Goal: Task Accomplishment & Management: Use online tool/utility

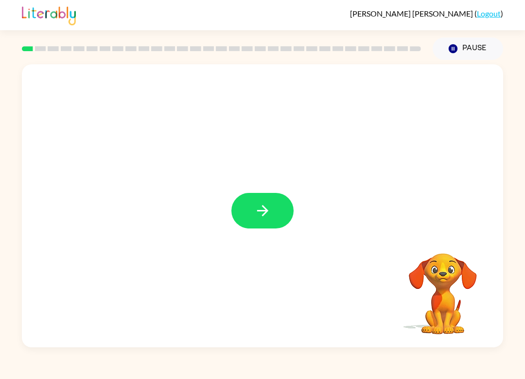
click at [272, 214] on button "button" at bounding box center [263, 211] width 62 height 36
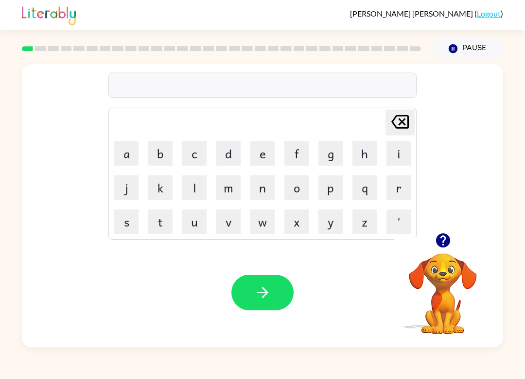
click at [123, 216] on button "s" at bounding box center [126, 221] width 24 height 24
click at [363, 154] on button "h" at bounding box center [365, 153] width 24 height 24
click at [439, 233] on icon "button" at bounding box center [443, 240] width 17 height 17
click at [199, 227] on button "u" at bounding box center [194, 221] width 24 height 24
click at [123, 227] on button "s" at bounding box center [126, 221] width 24 height 24
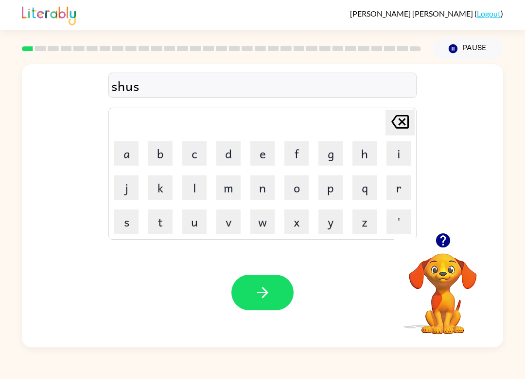
click at [372, 147] on button "h" at bounding box center [365, 153] width 24 height 24
click at [270, 292] on icon "button" at bounding box center [262, 292] width 17 height 17
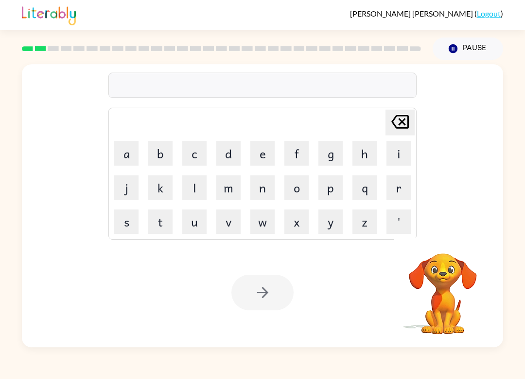
click at [137, 154] on button "a" at bounding box center [126, 153] width 24 height 24
click at [331, 192] on button "p" at bounding box center [331, 187] width 24 height 24
click at [330, 192] on button "p" at bounding box center [331, 187] width 24 height 24
click at [265, 151] on button "e" at bounding box center [263, 153] width 24 height 24
click at [124, 154] on button "a" at bounding box center [126, 153] width 24 height 24
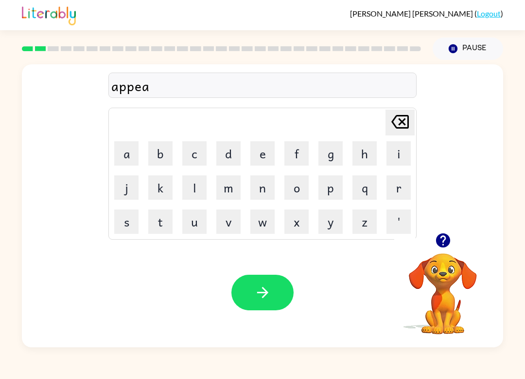
click at [406, 191] on button "r" at bounding box center [399, 187] width 24 height 24
click at [252, 152] on button "e" at bounding box center [263, 153] width 24 height 24
click at [267, 195] on button "n" at bounding box center [263, 187] width 24 height 24
click at [191, 158] on button "c" at bounding box center [194, 153] width 24 height 24
click at [263, 151] on button "e" at bounding box center [263, 153] width 24 height 24
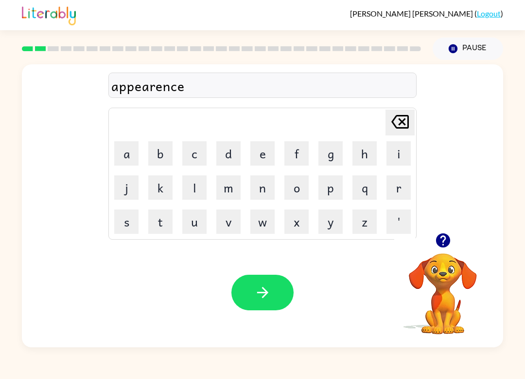
click at [126, 224] on button "s" at bounding box center [126, 221] width 24 height 24
click at [256, 296] on icon "button" at bounding box center [262, 292] width 17 height 17
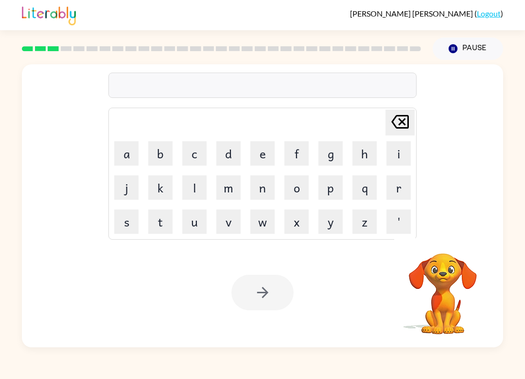
click at [405, 192] on button "r" at bounding box center [399, 187] width 24 height 24
click at [259, 159] on button "e" at bounding box center [263, 153] width 24 height 24
click at [121, 152] on button "a" at bounding box center [126, 153] width 24 height 24
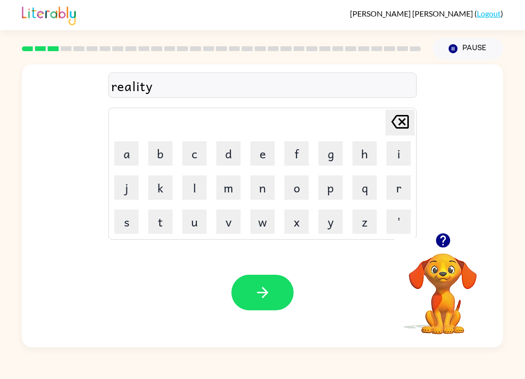
click at [278, 287] on button "button" at bounding box center [263, 292] width 62 height 36
click at [275, 300] on button "button" at bounding box center [263, 292] width 62 height 36
click at [266, 284] on icon "button" at bounding box center [262, 292] width 17 height 17
click at [279, 298] on button "button" at bounding box center [263, 292] width 62 height 36
click at [271, 290] on button "button" at bounding box center [263, 292] width 62 height 36
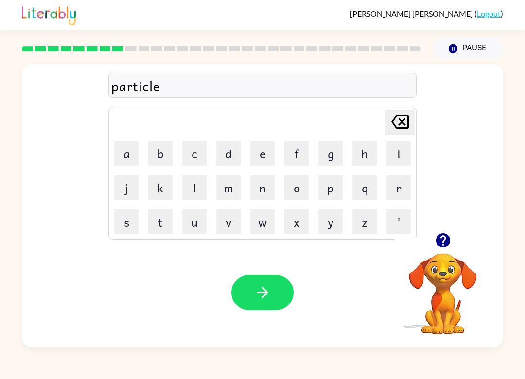
click at [256, 279] on button "button" at bounding box center [263, 292] width 62 height 36
click at [262, 297] on icon "button" at bounding box center [262, 292] width 17 height 17
click at [264, 293] on icon "button" at bounding box center [262, 292] width 11 height 11
click at [247, 296] on button "button" at bounding box center [263, 292] width 62 height 36
click at [276, 303] on button "button" at bounding box center [263, 292] width 62 height 36
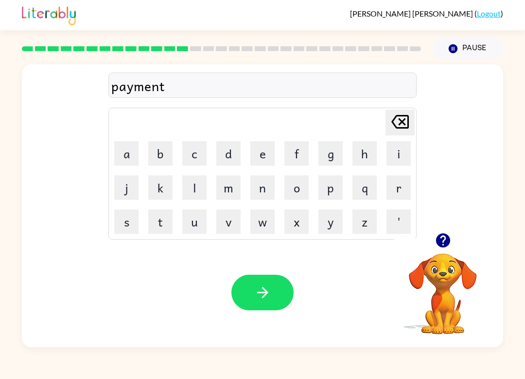
click at [270, 296] on icon "button" at bounding box center [262, 292] width 17 height 17
click at [272, 304] on button "button" at bounding box center [263, 292] width 62 height 36
click at [250, 288] on button "button" at bounding box center [263, 292] width 62 height 36
click at [264, 296] on icon "button" at bounding box center [262, 292] width 11 height 11
click at [265, 278] on button "button" at bounding box center [263, 292] width 62 height 36
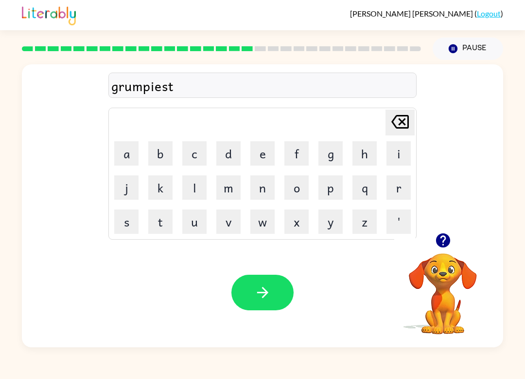
click at [276, 295] on button "button" at bounding box center [263, 292] width 62 height 36
click at [277, 296] on button "button" at bounding box center [263, 292] width 62 height 36
click at [267, 294] on icon "button" at bounding box center [262, 292] width 17 height 17
click at [259, 284] on icon "button" at bounding box center [262, 292] width 17 height 17
click at [279, 287] on button "button" at bounding box center [263, 292] width 62 height 36
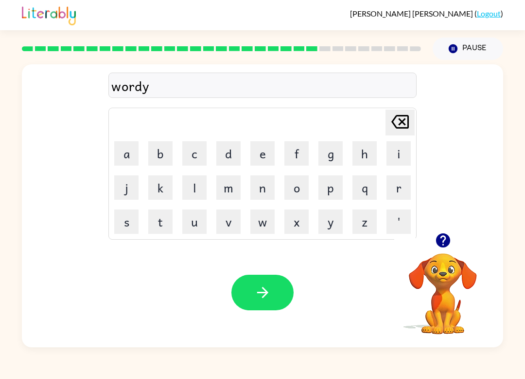
click at [273, 294] on button "button" at bounding box center [263, 292] width 62 height 36
click at [276, 301] on button "button" at bounding box center [263, 292] width 62 height 36
click at [270, 297] on icon "button" at bounding box center [262, 292] width 17 height 17
click at [260, 297] on icon "button" at bounding box center [262, 292] width 17 height 17
click at [271, 304] on button "button" at bounding box center [263, 292] width 62 height 36
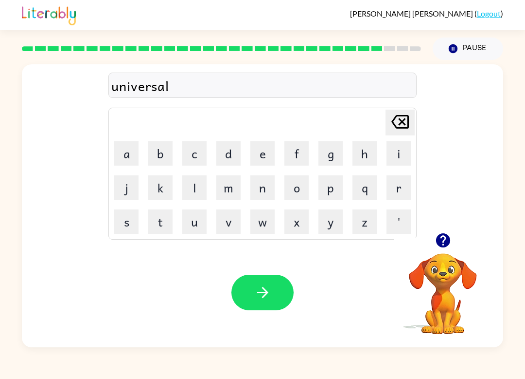
click at [263, 283] on button "button" at bounding box center [263, 292] width 62 height 36
click at [265, 302] on button "button" at bounding box center [263, 292] width 62 height 36
click at [275, 297] on button "button" at bounding box center [263, 292] width 62 height 36
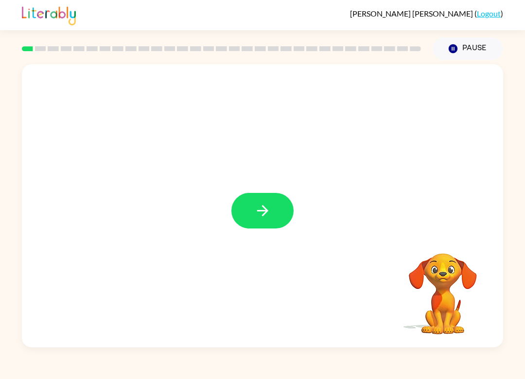
click at [255, 216] on icon "button" at bounding box center [262, 210] width 17 height 17
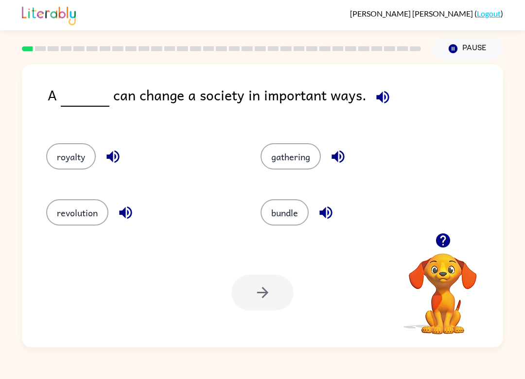
click at [62, 215] on button "revolution" at bounding box center [77, 212] width 62 height 26
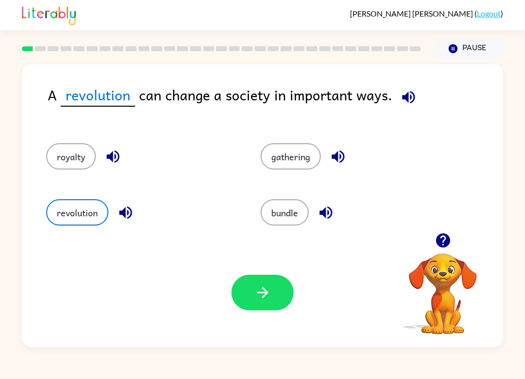
click at [275, 303] on button "button" at bounding box center [263, 292] width 62 height 36
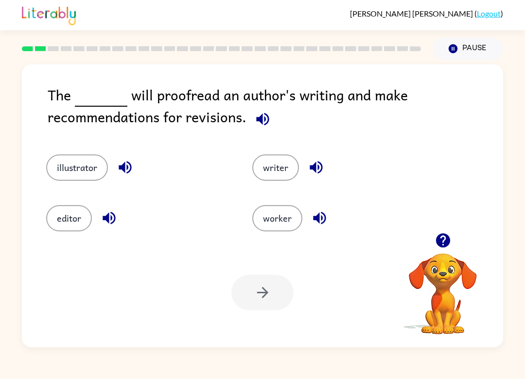
click at [65, 220] on button "editor" at bounding box center [69, 218] width 46 height 26
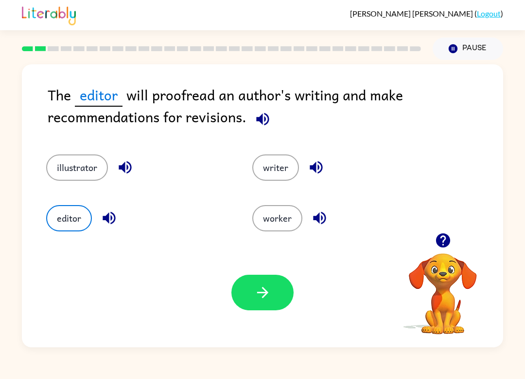
click at [272, 292] on button "button" at bounding box center [263, 292] width 62 height 36
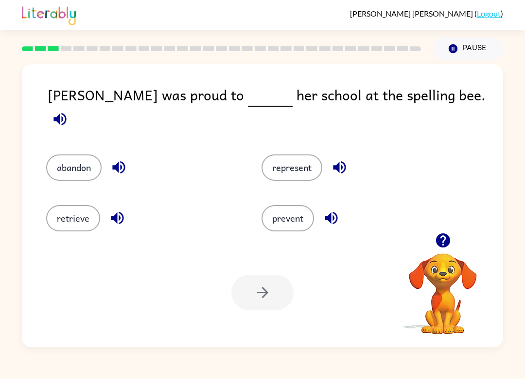
click at [288, 160] on button "represent" at bounding box center [292, 167] width 61 height 26
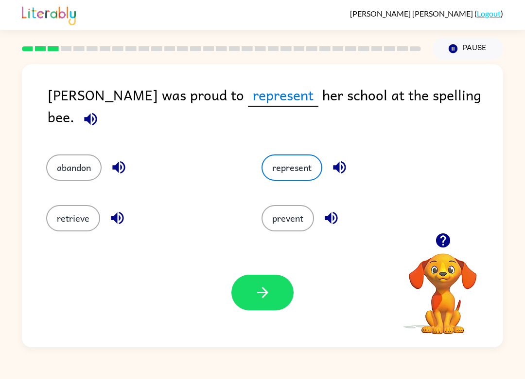
click at [248, 290] on button "button" at bounding box center [263, 292] width 62 height 36
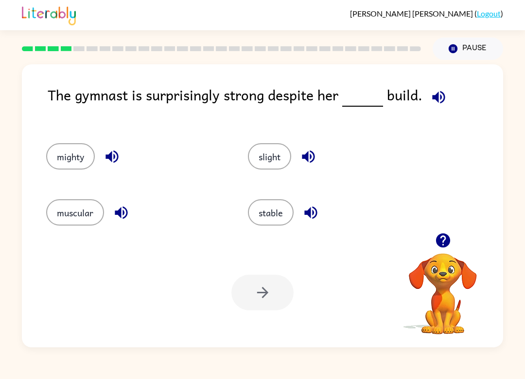
click at [288, 162] on button "slight" at bounding box center [269, 156] width 43 height 26
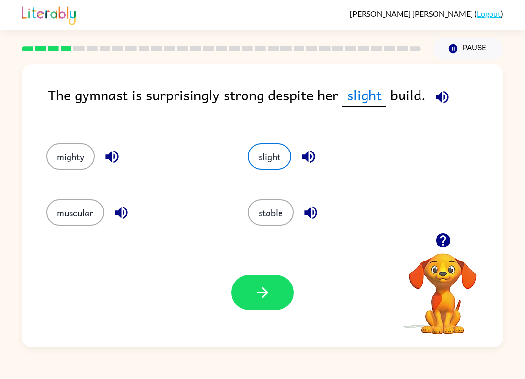
click at [267, 300] on icon "button" at bounding box center [262, 292] width 17 height 17
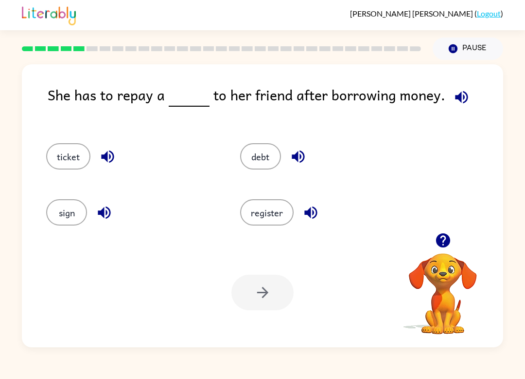
click at [262, 150] on button "debt" at bounding box center [260, 156] width 41 height 26
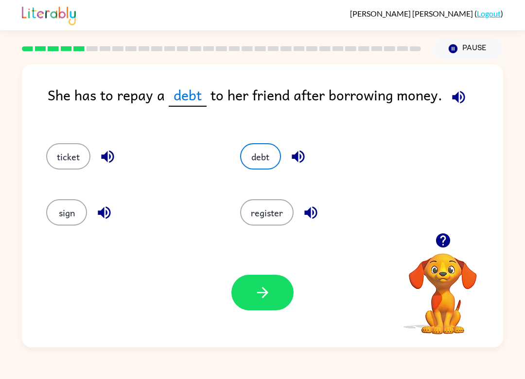
click at [257, 306] on button "button" at bounding box center [263, 292] width 62 height 36
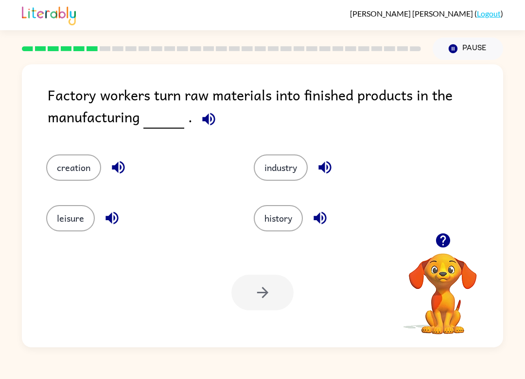
click at [267, 180] on button "industry" at bounding box center [281, 167] width 54 height 26
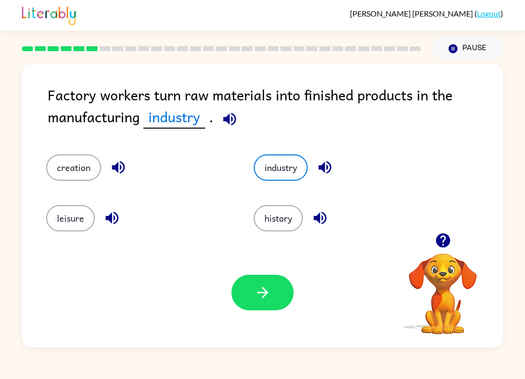
click at [259, 309] on button "button" at bounding box center [263, 292] width 62 height 36
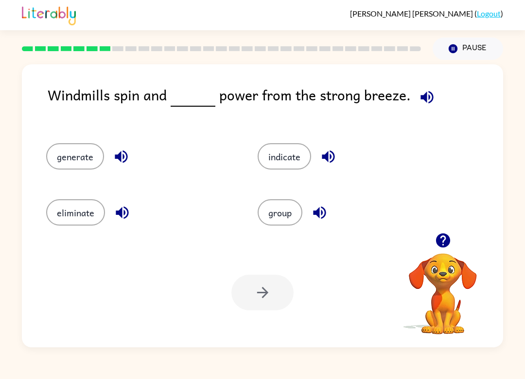
click at [63, 145] on button "generate" at bounding box center [75, 156] width 58 height 26
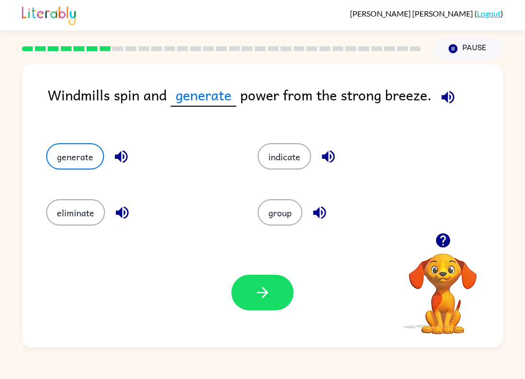
click at [259, 293] on icon "button" at bounding box center [262, 292] width 17 height 17
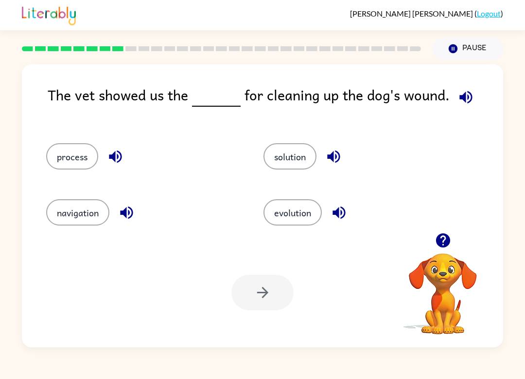
click at [62, 156] on button "process" at bounding box center [72, 156] width 52 height 26
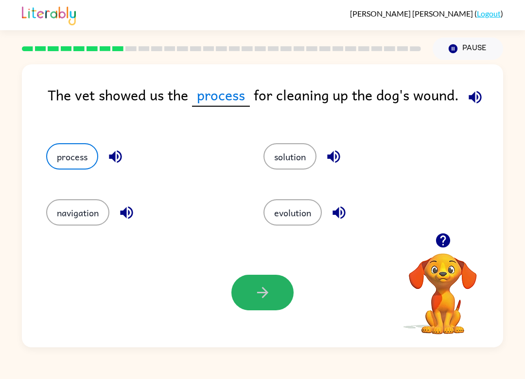
click at [283, 283] on button "button" at bounding box center [263, 292] width 62 height 36
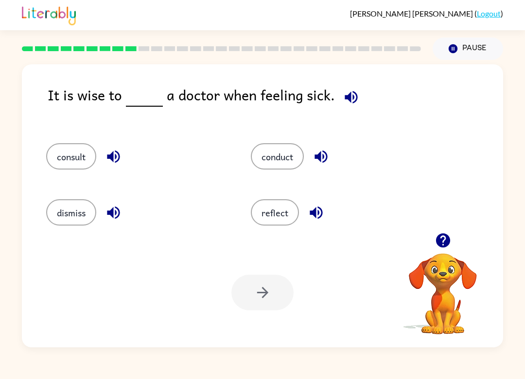
click at [54, 147] on button "consult" at bounding box center [71, 156] width 50 height 26
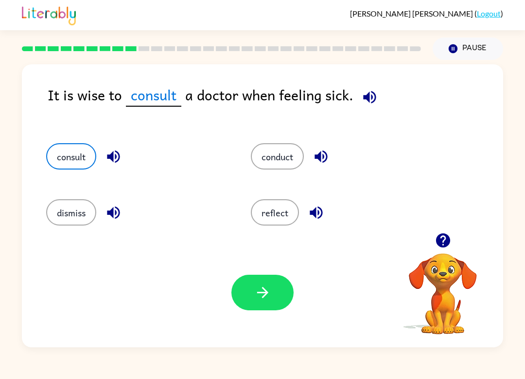
click at [273, 297] on button "button" at bounding box center [263, 292] width 62 height 36
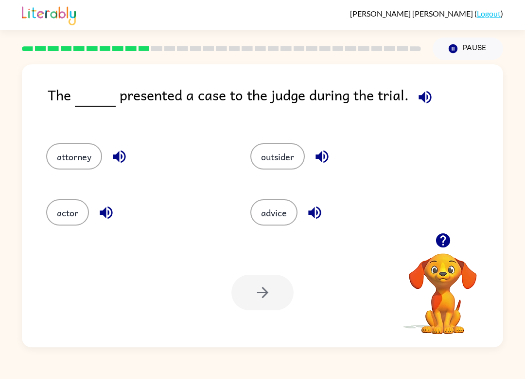
click at [69, 157] on button "attorney" at bounding box center [74, 156] width 56 height 26
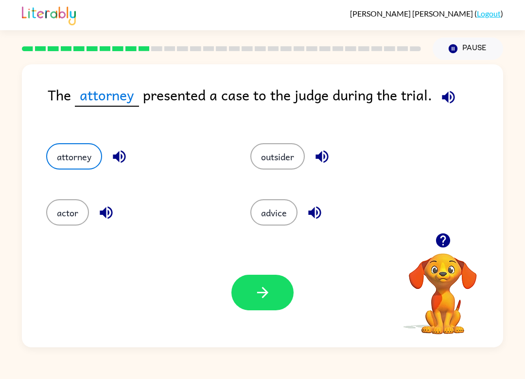
click at [261, 285] on icon "button" at bounding box center [262, 292] width 17 height 17
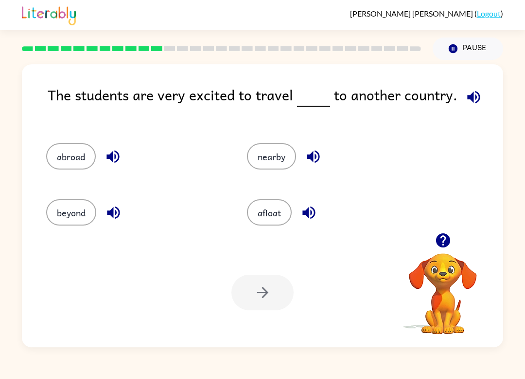
click at [67, 215] on button "beyond" at bounding box center [71, 212] width 50 height 26
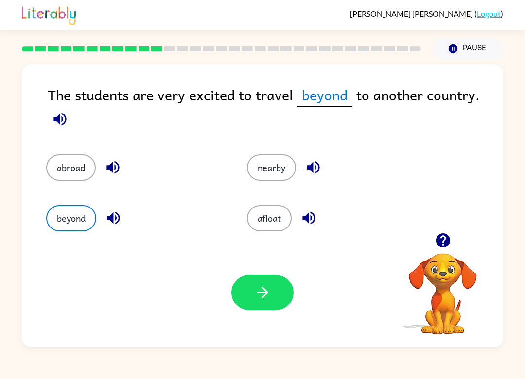
click at [265, 298] on icon "button" at bounding box center [262, 292] width 17 height 17
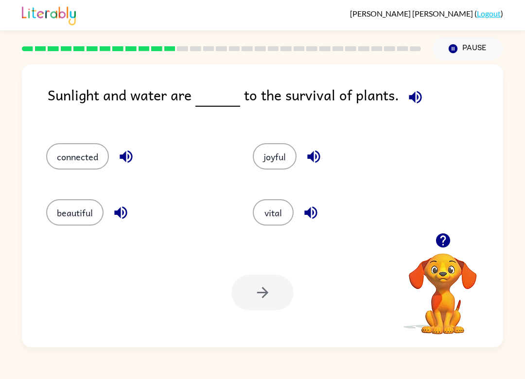
click at [244, 287] on div at bounding box center [263, 292] width 62 height 36
click at [271, 219] on button "vital" at bounding box center [273, 212] width 41 height 26
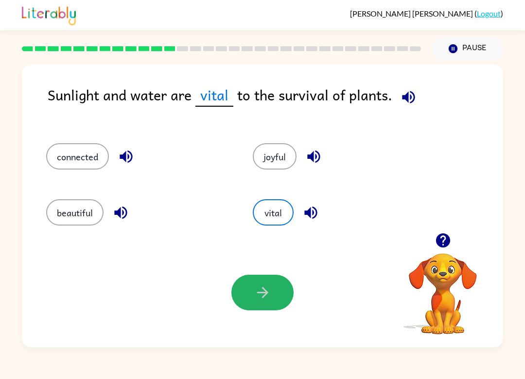
click at [266, 285] on icon "button" at bounding box center [262, 292] width 17 height 17
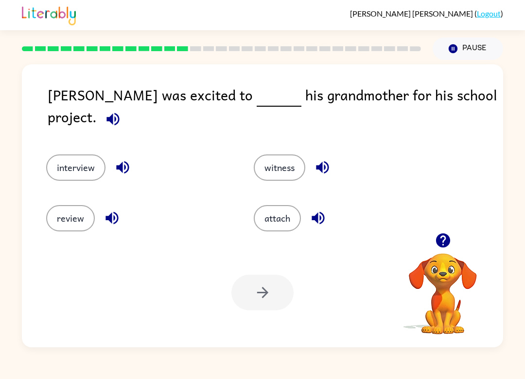
click at [74, 156] on button "interview" at bounding box center [75, 167] width 59 height 26
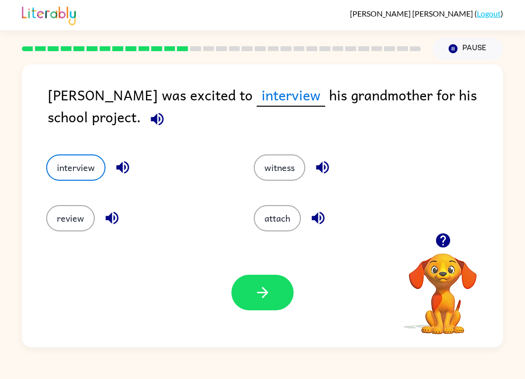
click at [292, 280] on div at bounding box center [263, 292] width 62 height 36
click at [269, 298] on icon "button" at bounding box center [262, 292] width 17 height 17
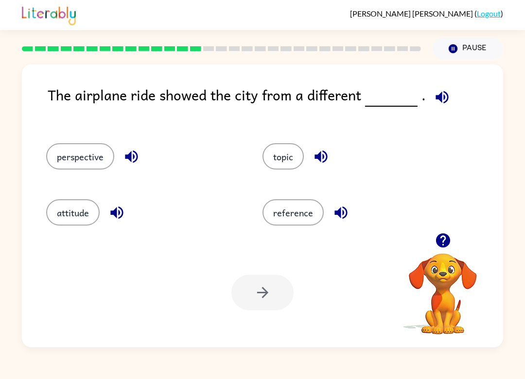
click at [67, 145] on button "perspective" at bounding box center [80, 156] width 68 height 26
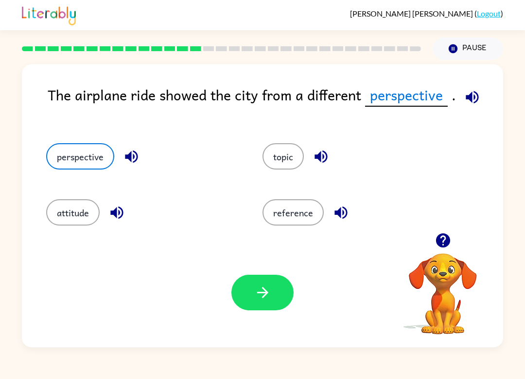
click at [278, 288] on button "button" at bounding box center [263, 292] width 62 height 36
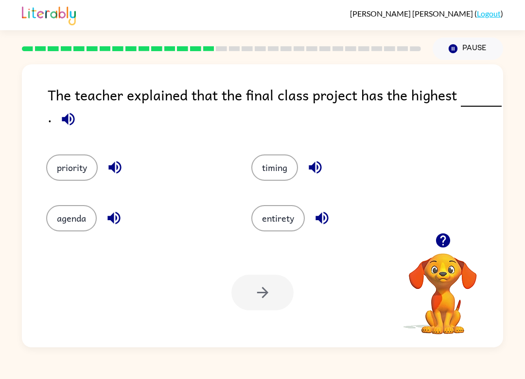
click at [69, 167] on button "priority" at bounding box center [72, 167] width 52 height 26
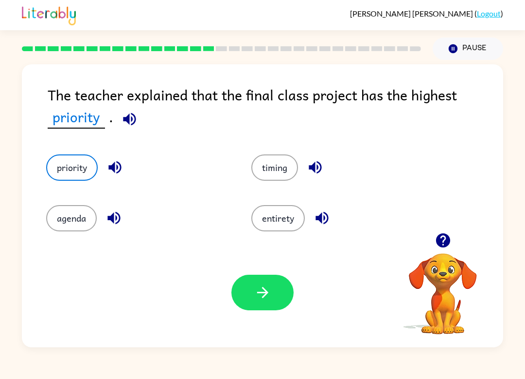
click at [271, 299] on icon "button" at bounding box center [262, 292] width 17 height 17
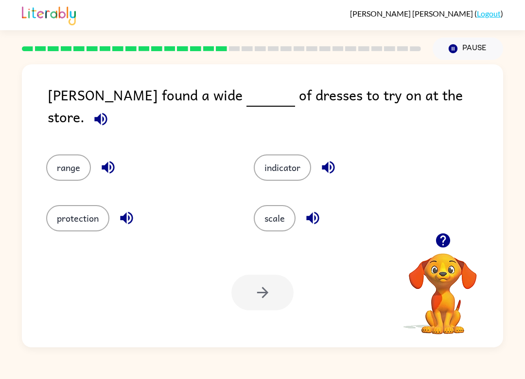
click at [57, 156] on button "range" at bounding box center [68, 167] width 45 height 26
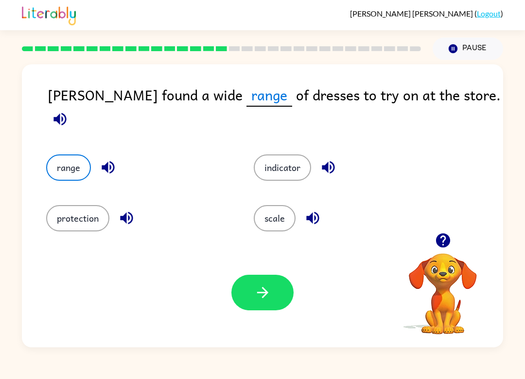
click at [275, 280] on button "button" at bounding box center [263, 292] width 62 height 36
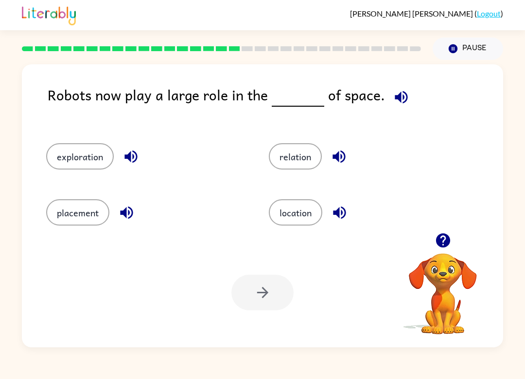
click at [67, 157] on button "exploration" at bounding box center [80, 156] width 68 height 26
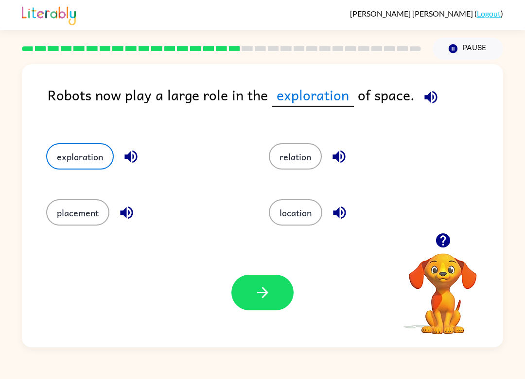
click at [254, 292] on icon "button" at bounding box center [262, 292] width 17 height 17
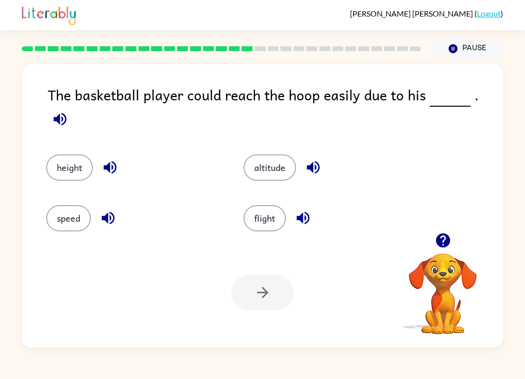
click at [69, 161] on button "height" at bounding box center [69, 167] width 47 height 26
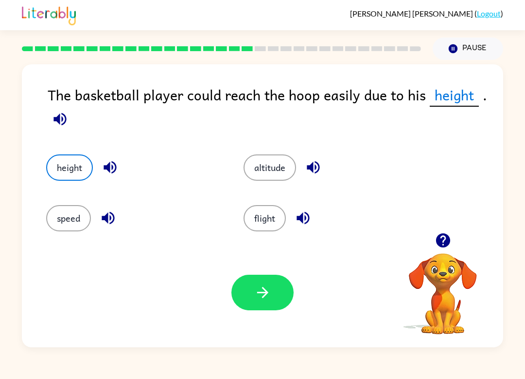
click at [245, 298] on button "button" at bounding box center [263, 292] width 62 height 36
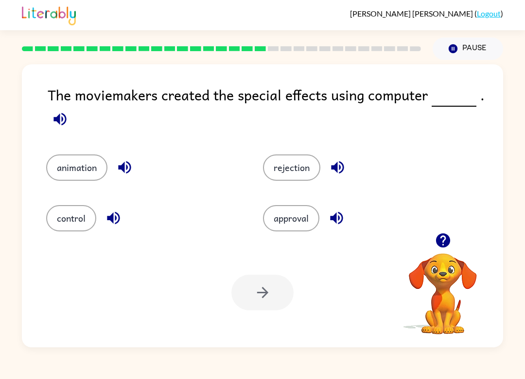
click at [77, 171] on button "animation" at bounding box center [76, 167] width 61 height 26
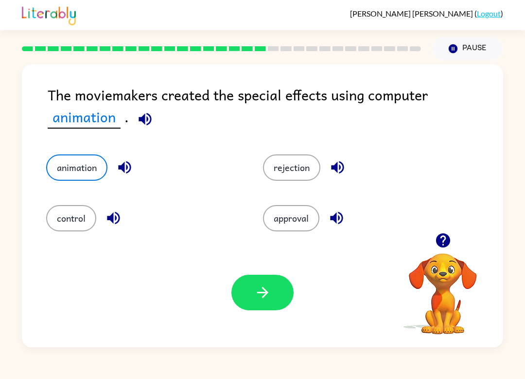
click at [245, 298] on button "button" at bounding box center [263, 292] width 62 height 36
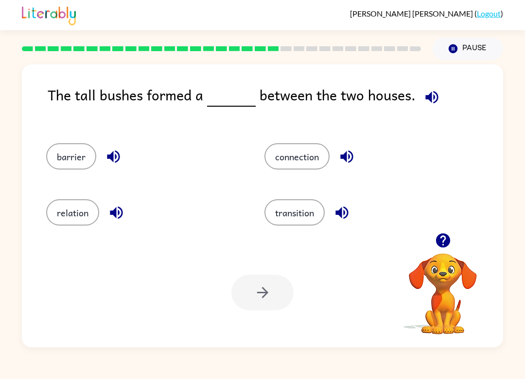
click at [67, 156] on button "barrier" at bounding box center [71, 156] width 50 height 26
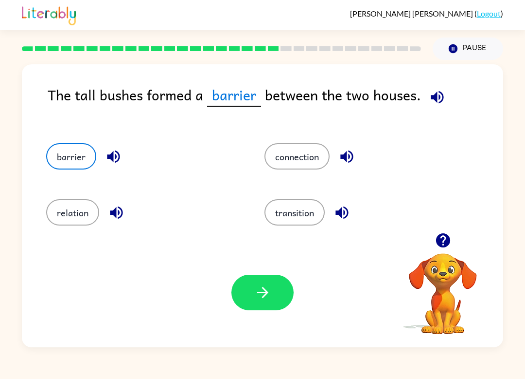
click at [251, 299] on button "button" at bounding box center [263, 292] width 62 height 36
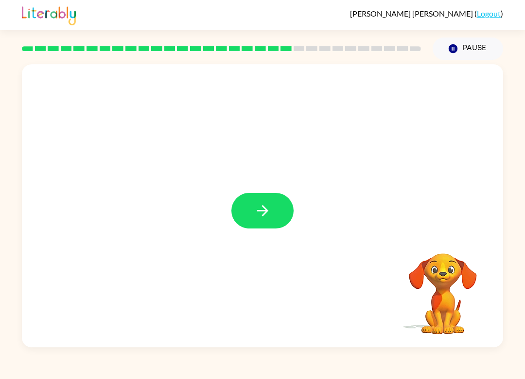
click at [255, 200] on button "button" at bounding box center [263, 211] width 62 height 36
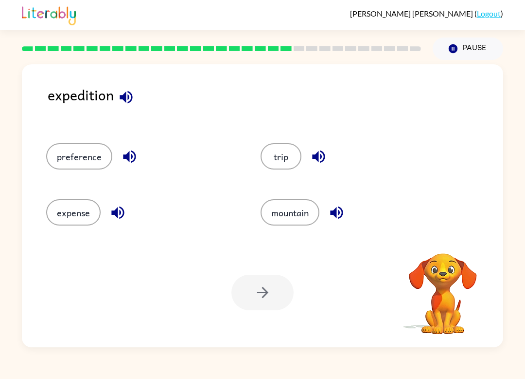
click at [274, 152] on button "trip" at bounding box center [281, 156] width 41 height 26
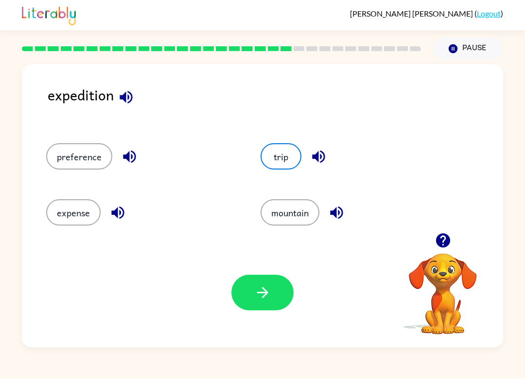
click at [282, 289] on button "button" at bounding box center [263, 292] width 62 height 36
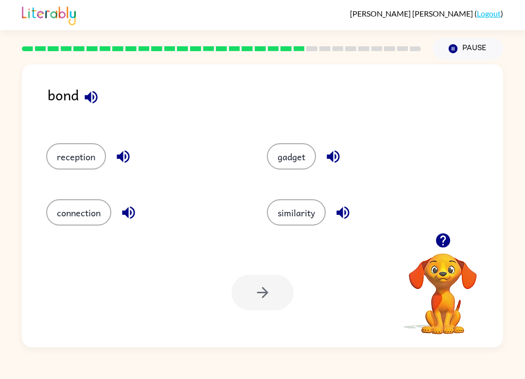
click at [61, 217] on button "connection" at bounding box center [78, 212] width 65 height 26
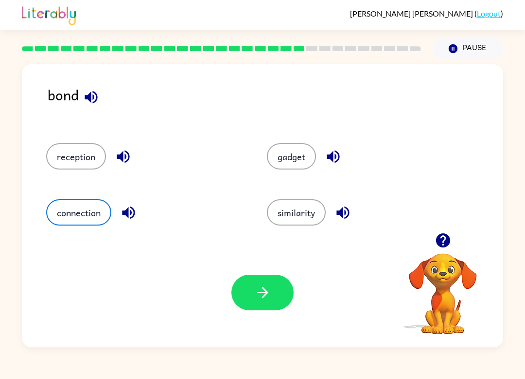
click at [270, 296] on icon "button" at bounding box center [262, 292] width 17 height 17
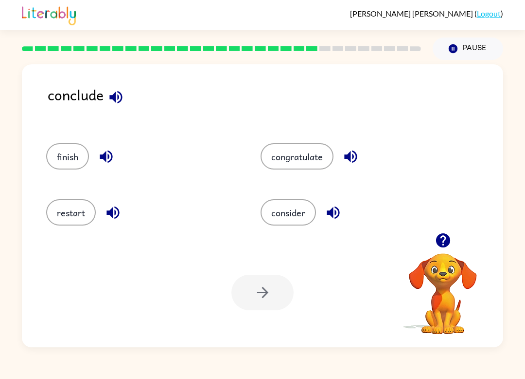
click at [56, 155] on button "finish" at bounding box center [67, 156] width 43 height 26
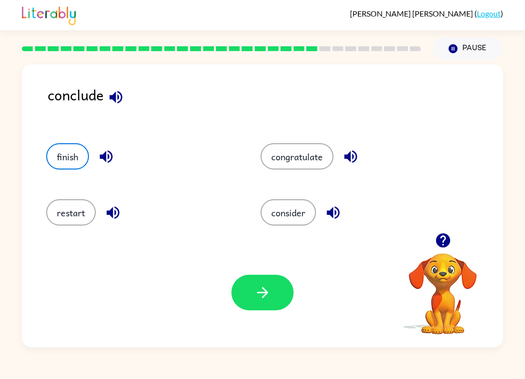
click at [273, 289] on button "button" at bounding box center [263, 292] width 62 height 36
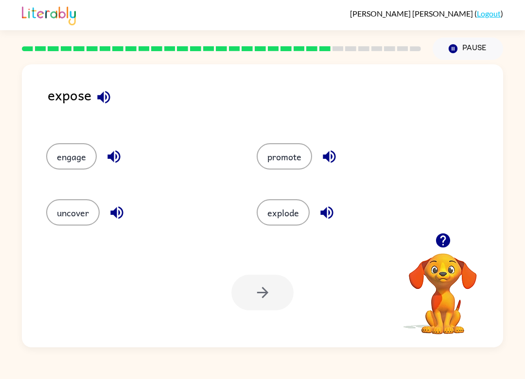
click at [73, 203] on button "uncover" at bounding box center [73, 212] width 54 height 26
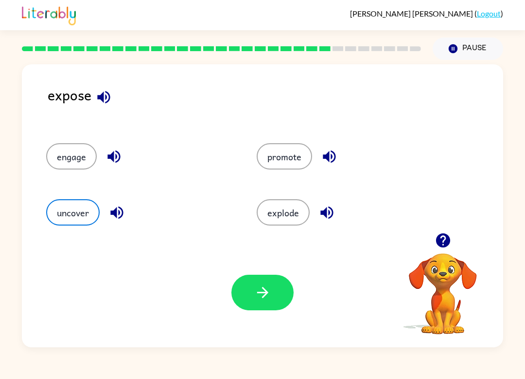
click at [265, 296] on icon "button" at bounding box center [262, 292] width 11 height 11
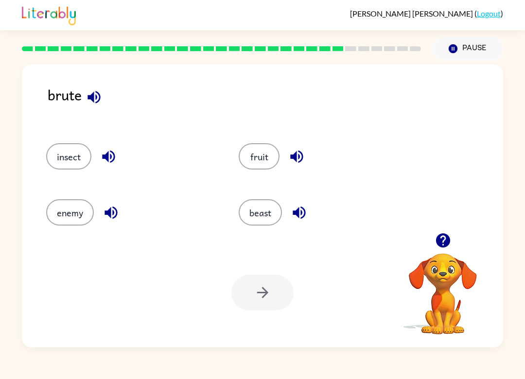
click at [266, 221] on button "beast" at bounding box center [260, 212] width 43 height 26
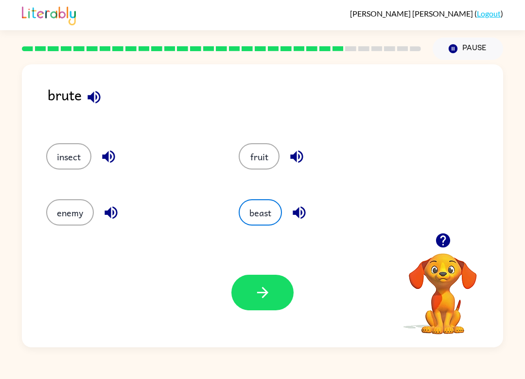
click at [264, 281] on button "button" at bounding box center [263, 292] width 62 height 36
click at [264, 281] on div at bounding box center [263, 292] width 62 height 36
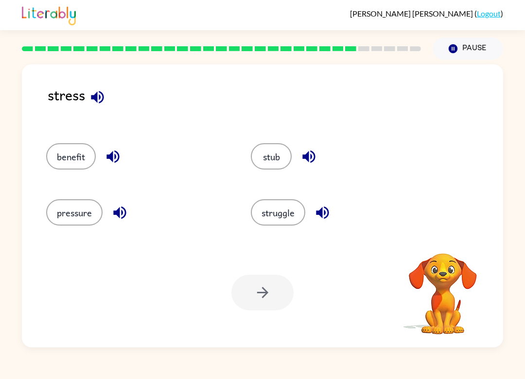
click at [62, 209] on button "pressure" at bounding box center [74, 212] width 56 height 26
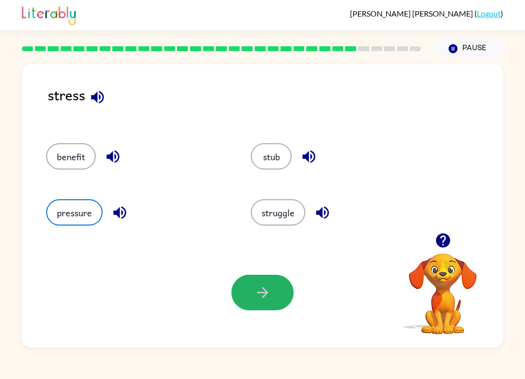
click at [270, 292] on icon "button" at bounding box center [262, 292] width 17 height 17
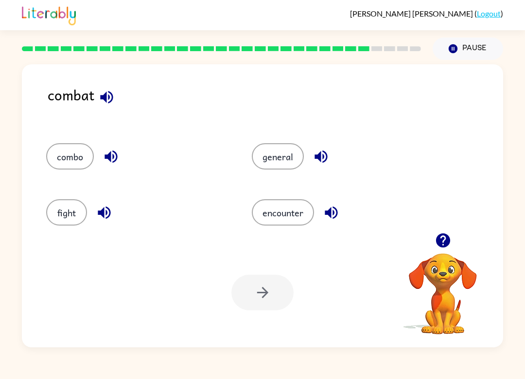
click at [65, 213] on button "fight" at bounding box center [66, 212] width 41 height 26
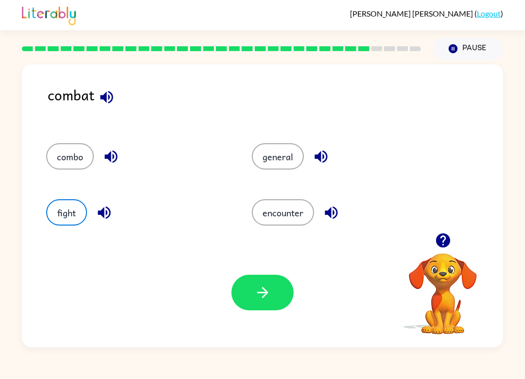
click at [271, 294] on button "button" at bounding box center [263, 292] width 62 height 36
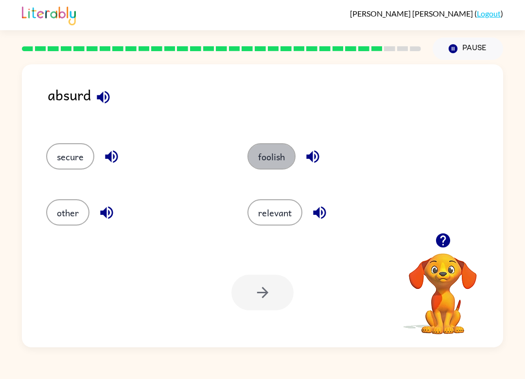
click at [281, 162] on button "foolish" at bounding box center [272, 156] width 48 height 26
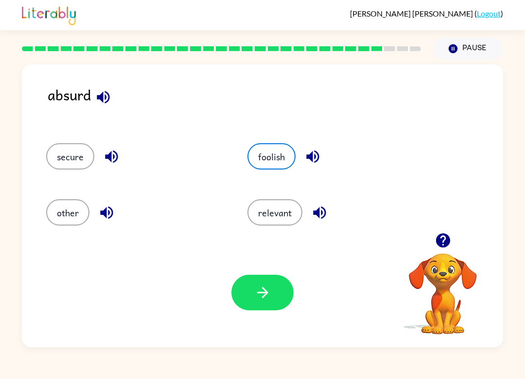
click at [270, 294] on icon "button" at bounding box center [262, 292] width 17 height 17
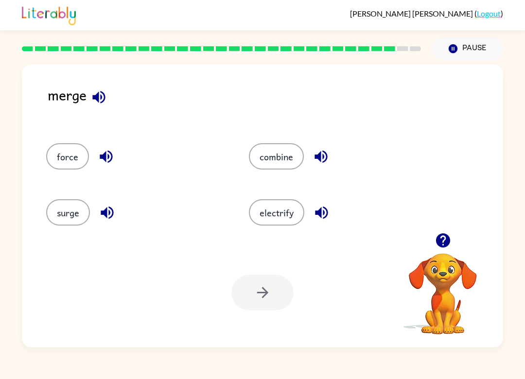
click at [289, 162] on button "combine" at bounding box center [276, 156] width 55 height 26
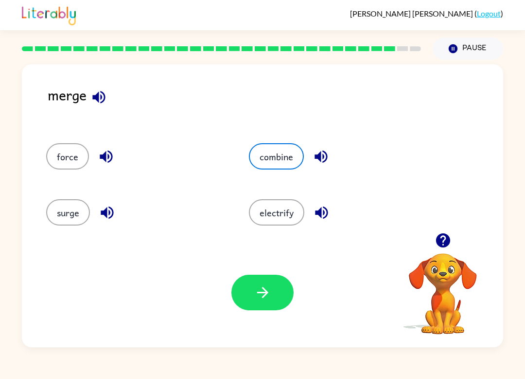
click at [266, 298] on icon "button" at bounding box center [262, 292] width 17 height 17
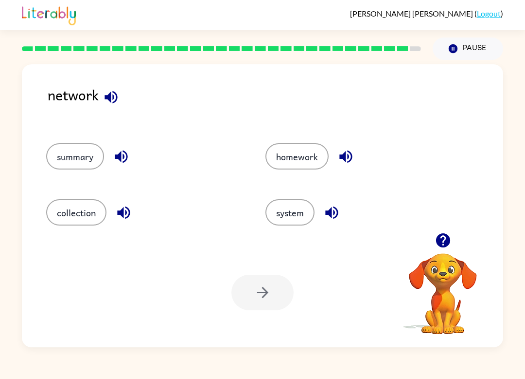
click at [305, 215] on button "system" at bounding box center [290, 212] width 49 height 26
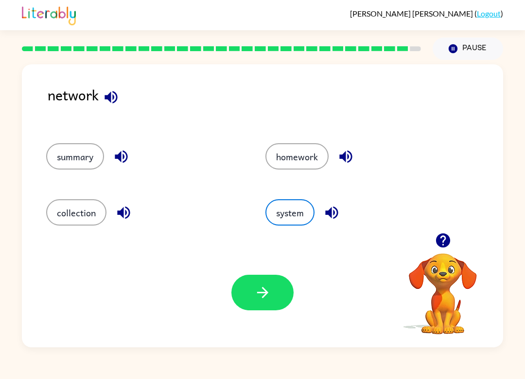
click at [273, 287] on button "button" at bounding box center [263, 292] width 62 height 36
